Goal: Task Accomplishment & Management: Manage account settings

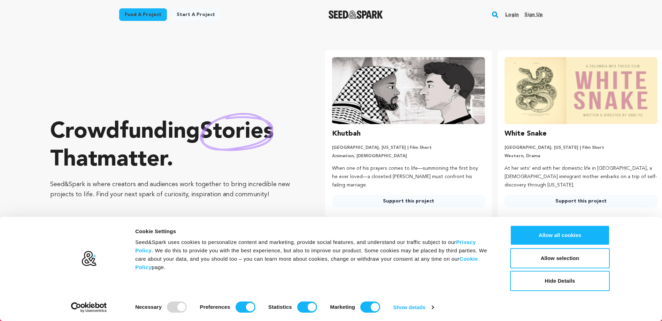
type input "[EMAIL_ADDRESS][DOMAIN_NAME]"
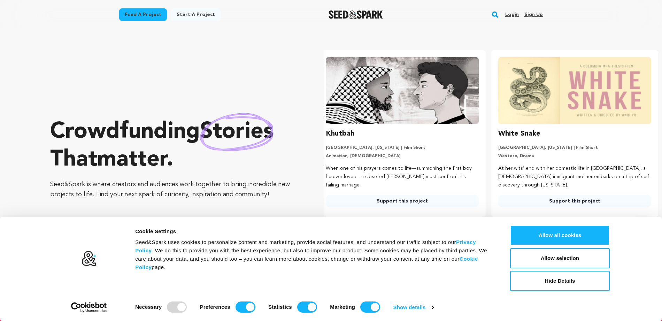
click at [512, 15] on link "Login" at bounding box center [512, 14] width 14 height 11
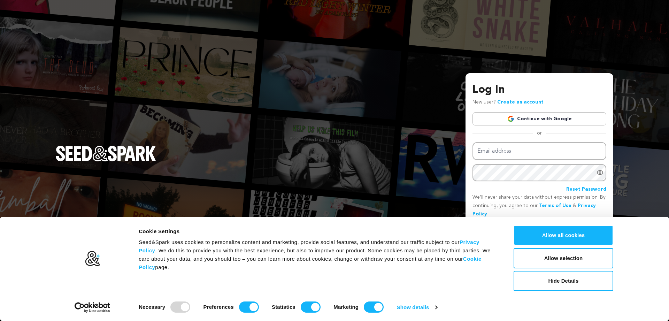
type input "reedstreetfilms@gmail.com"
click at [635, 164] on div "Log In New user? Create an account Continue with Google or Email address reedst…" at bounding box center [334, 160] width 669 height 321
click at [547, 282] on button "Hide Details" at bounding box center [563, 281] width 100 height 20
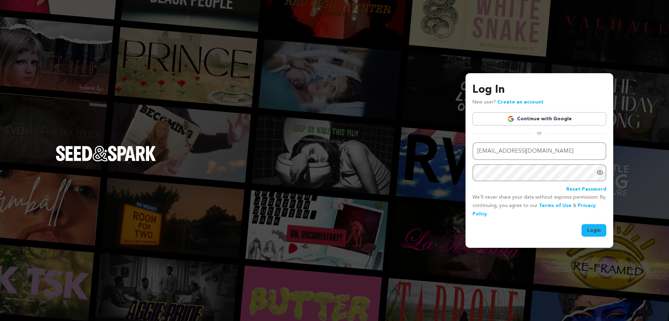
click at [595, 226] on button "Login" at bounding box center [593, 230] width 25 height 13
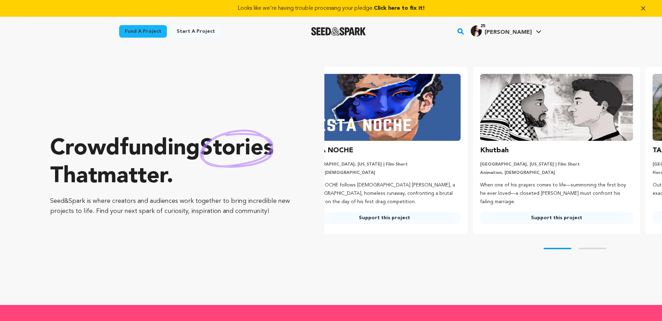
type input "reedstreetfilms@gmail.com"
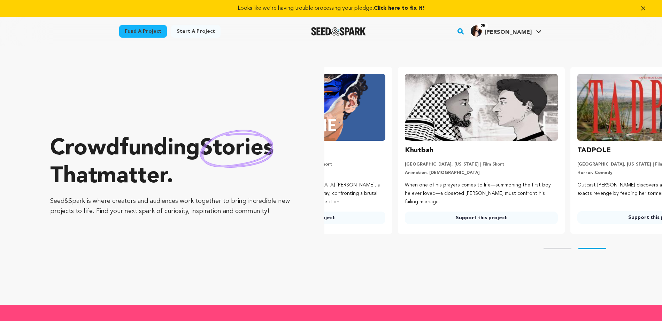
click at [529, 34] on span "Marissa F." at bounding box center [508, 33] width 47 height 6
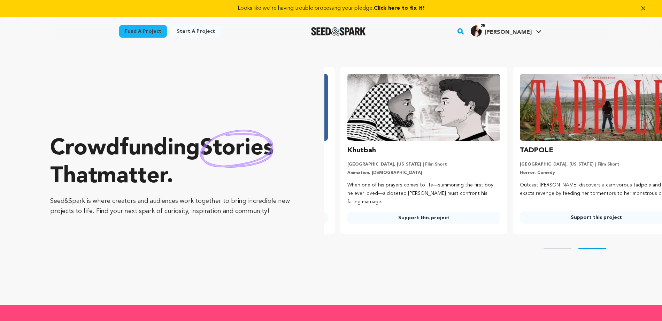
scroll to position [0, 178]
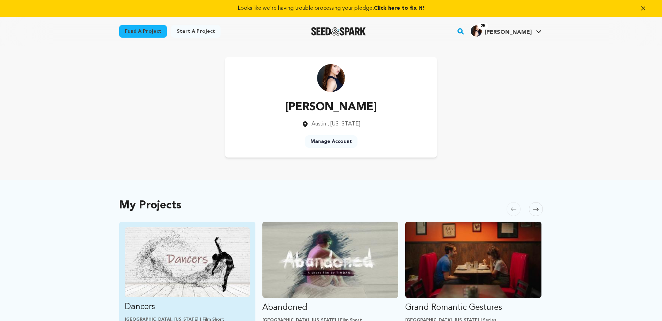
click at [194, 273] on img "Fund Dancers" at bounding box center [187, 262] width 125 height 70
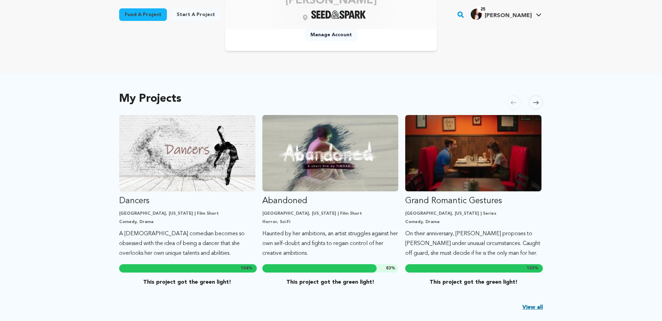
scroll to position [108, 0]
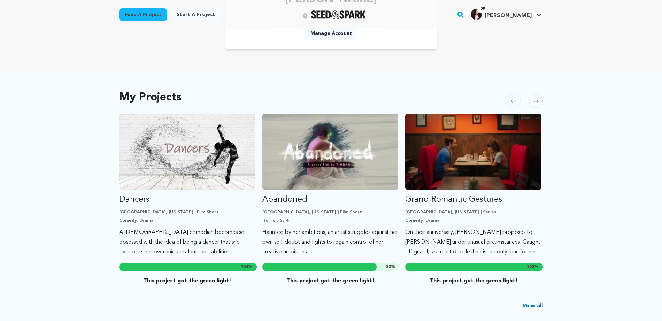
click at [537, 102] on icon at bounding box center [536, 101] width 6 height 5
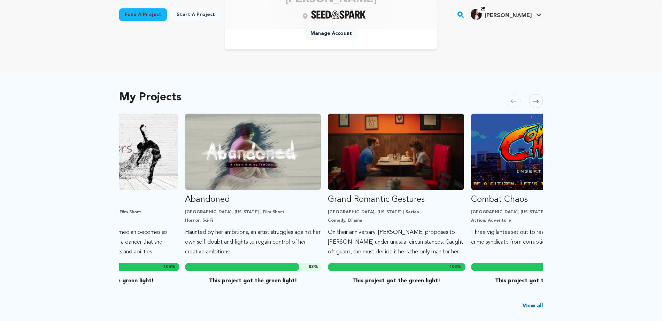
scroll to position [0, 143]
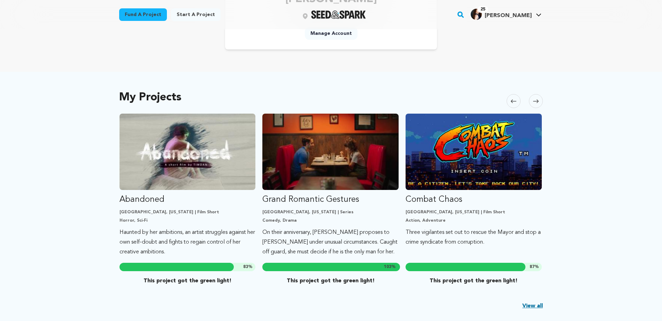
click at [510, 103] on span at bounding box center [513, 101] width 14 height 14
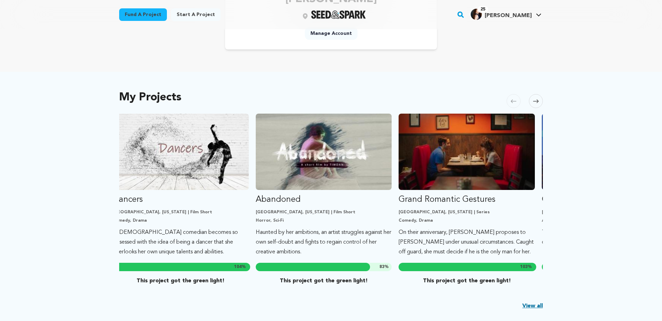
scroll to position [0, 0]
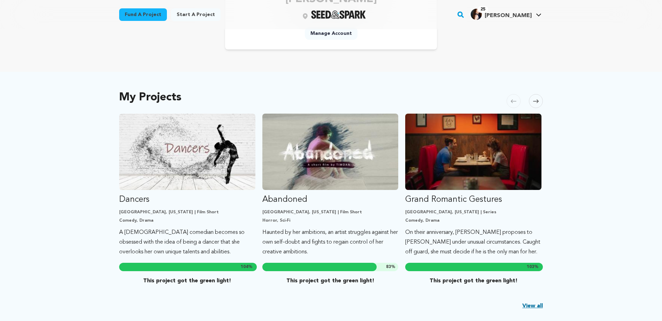
click at [537, 104] on span at bounding box center [536, 101] width 14 height 14
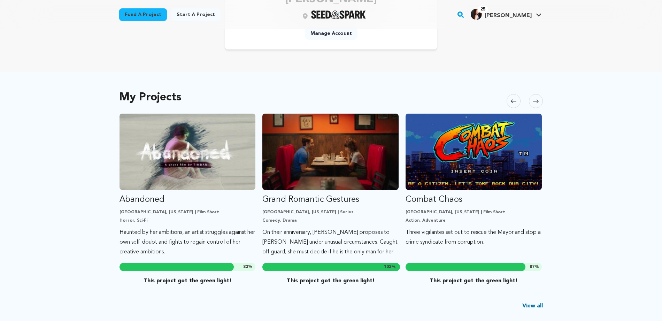
click at [538, 105] on span at bounding box center [536, 101] width 14 height 14
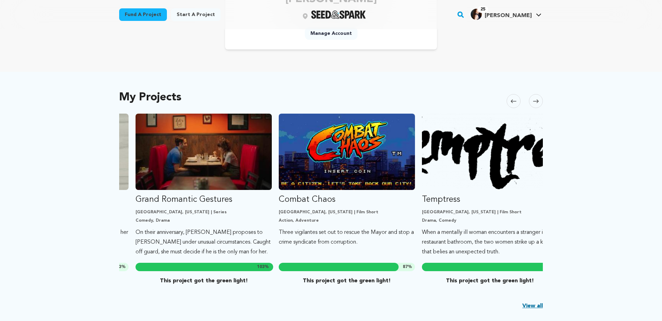
scroll to position [0, 286]
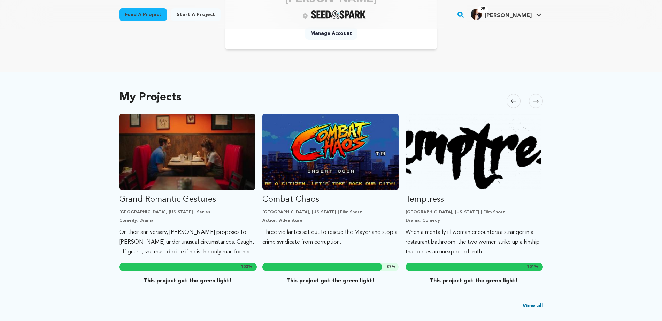
click at [539, 107] on button "Skip to next slide page" at bounding box center [536, 101] width 14 height 14
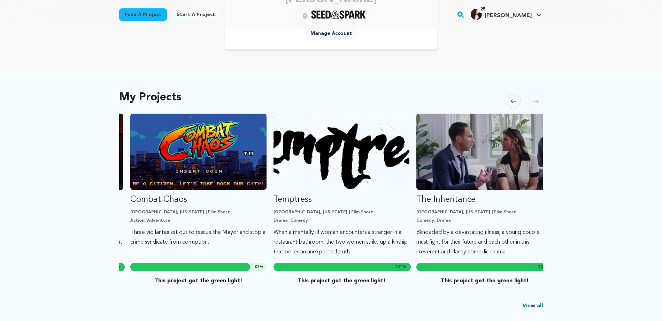
scroll to position [0, 429]
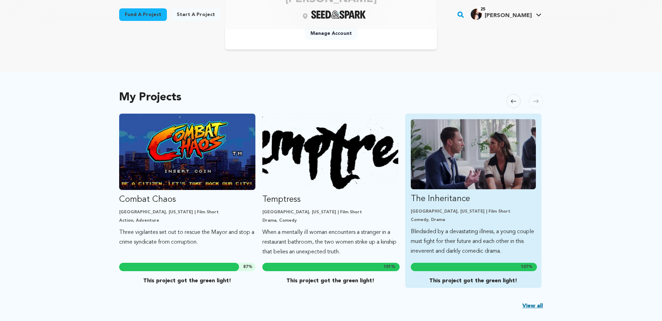
click at [485, 156] on img "Fund The Inheritance" at bounding box center [473, 154] width 125 height 70
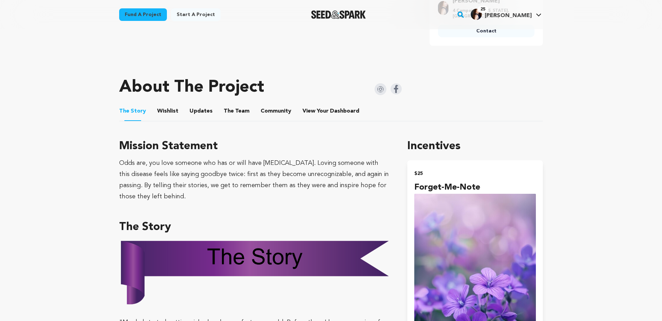
scroll to position [288, 0]
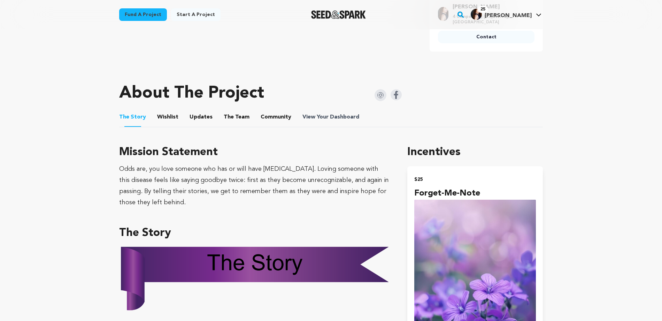
click at [323, 120] on span "View Your Dashboard" at bounding box center [331, 117] width 58 height 8
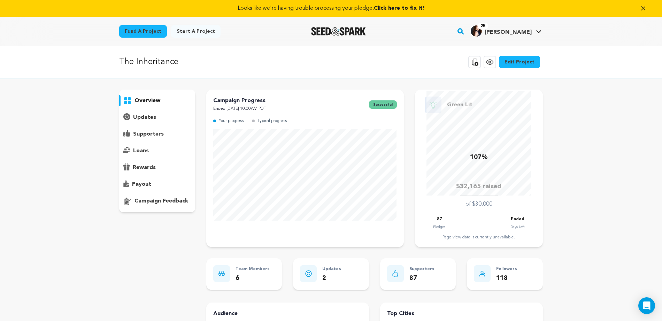
click at [158, 134] on p "supporters" at bounding box center [148, 134] width 31 height 8
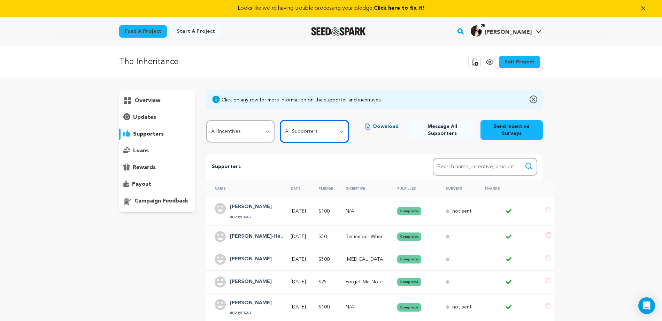
click at [326, 132] on select "All Supporters Survey not sent Survey incomplete Survey complete Incentive not …" at bounding box center [314, 131] width 69 height 22
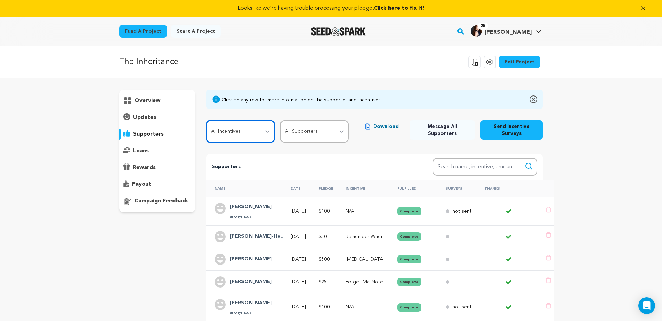
click at [260, 129] on select "All Incentives Forget-Me-Note Remember When Memory Jar Make Memories With Us Wa…" at bounding box center [240, 131] width 69 height 22
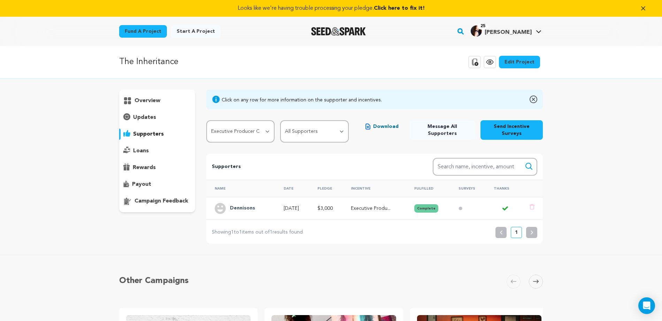
click at [245, 208] on h4 "Dennisons" at bounding box center [242, 208] width 25 height 8
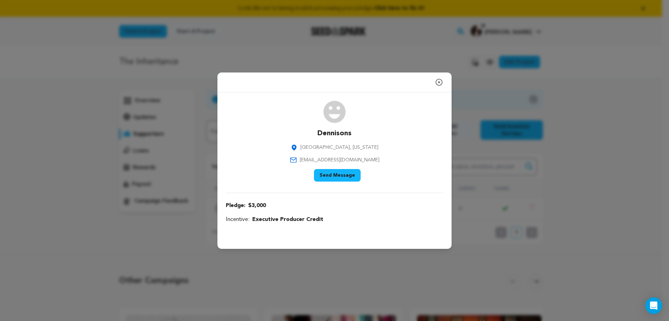
click at [438, 82] on icon "button" at bounding box center [439, 82] width 8 height 8
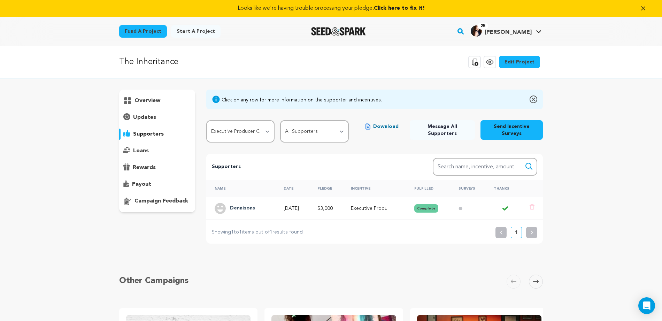
click at [259, 132] on select "All Incentives Forget-Me-Note Remember When Memory Jar Make Memories With Us Wa…" at bounding box center [240, 131] width 69 height 22
select select "97014"
